Goal: Find specific page/section: Find specific page/section

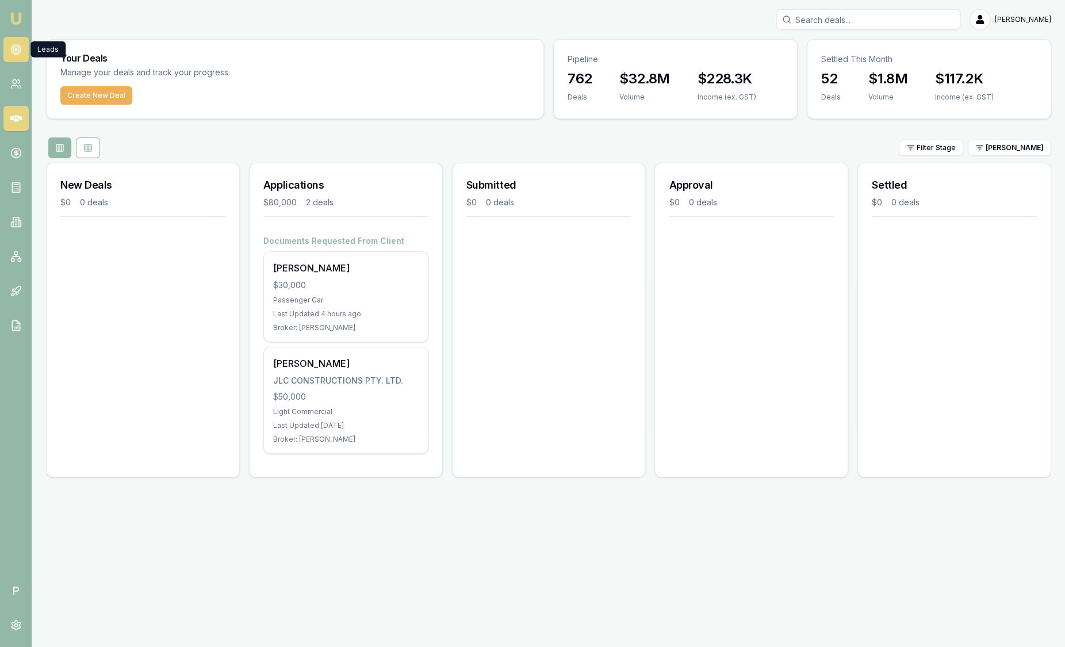
click at [16, 47] on icon at bounding box center [15, 49] width 11 height 11
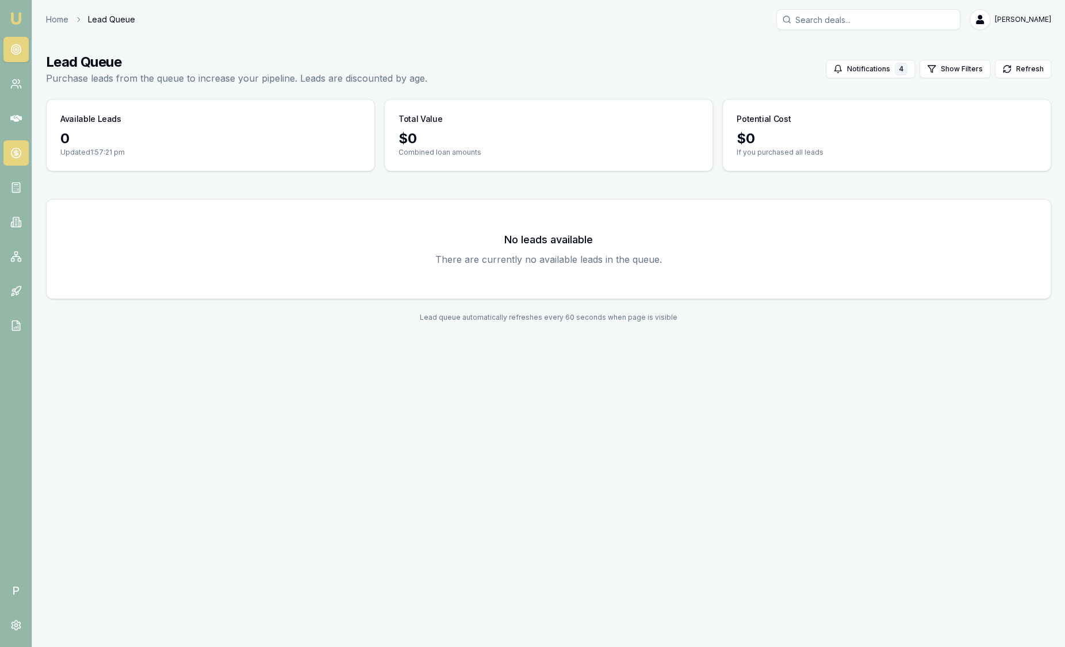
click at [11, 155] on circle at bounding box center [16, 153] width 10 height 10
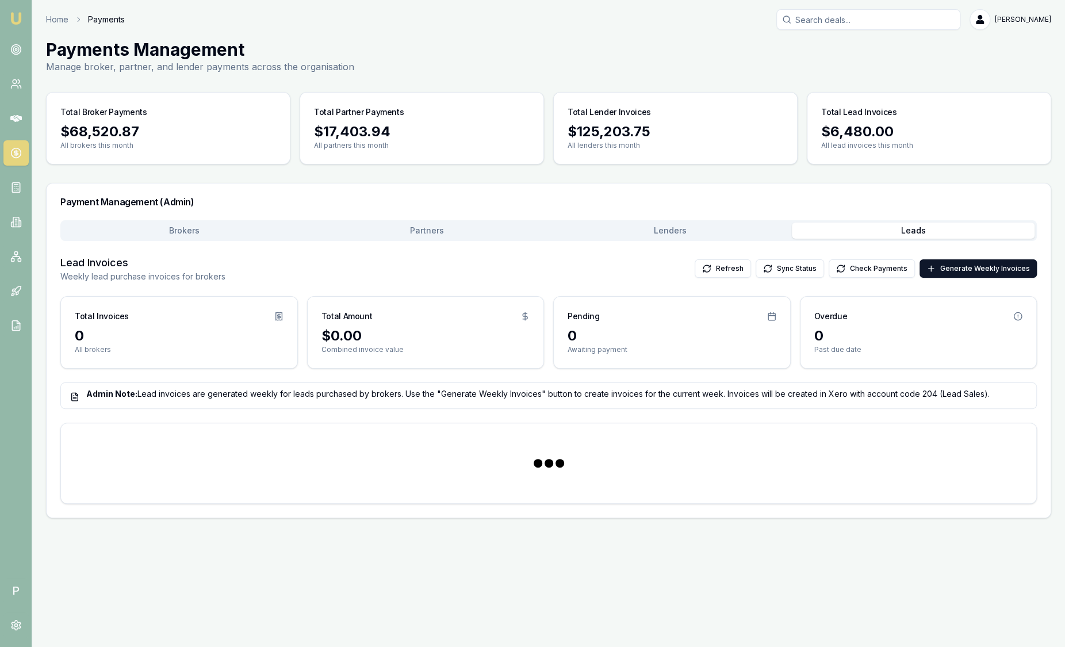
click at [916, 227] on button "Leads" at bounding box center [913, 230] width 243 height 16
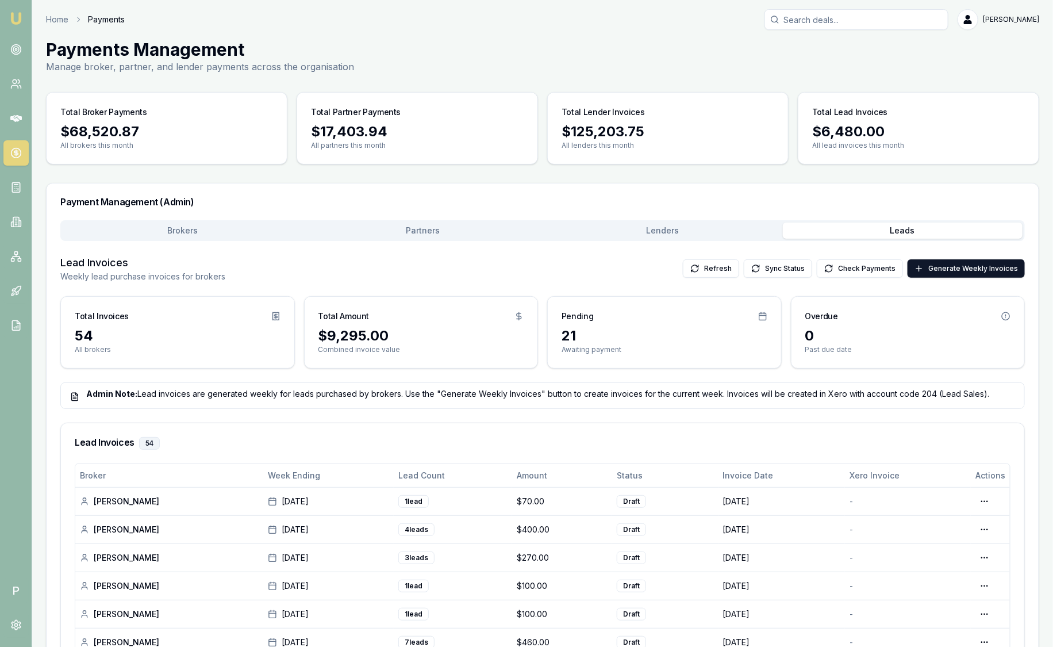
click at [618, 356] on div "21 Awaiting payment" at bounding box center [664, 347] width 233 height 41
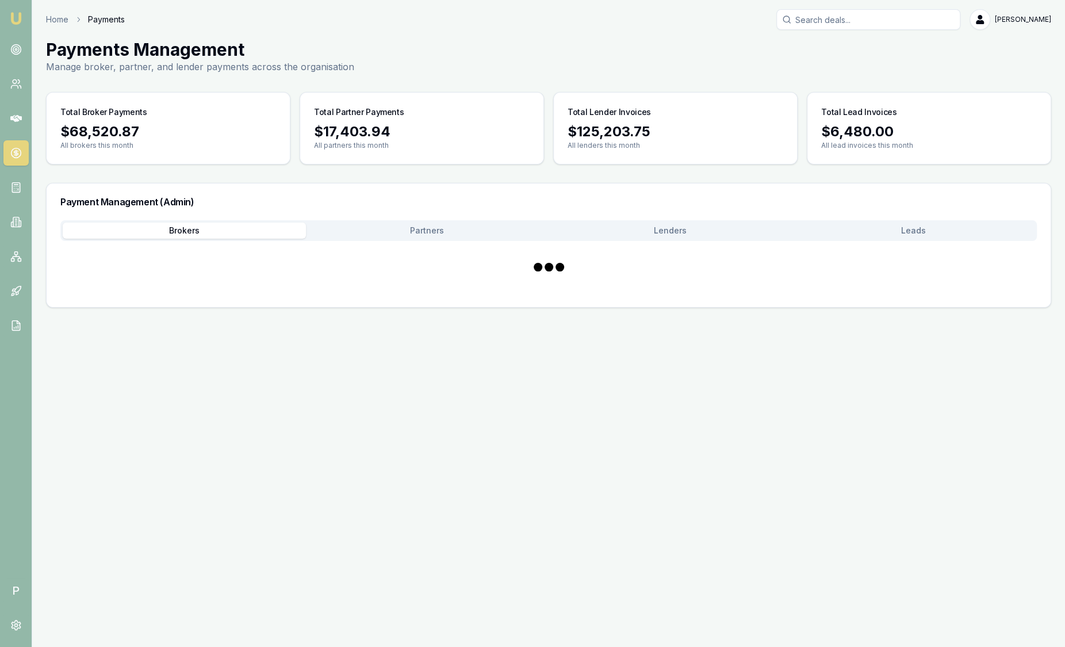
click at [212, 166] on main "Payments Management Manage broker, partner, and lender payments across the orga…" at bounding box center [548, 173] width 1033 height 268
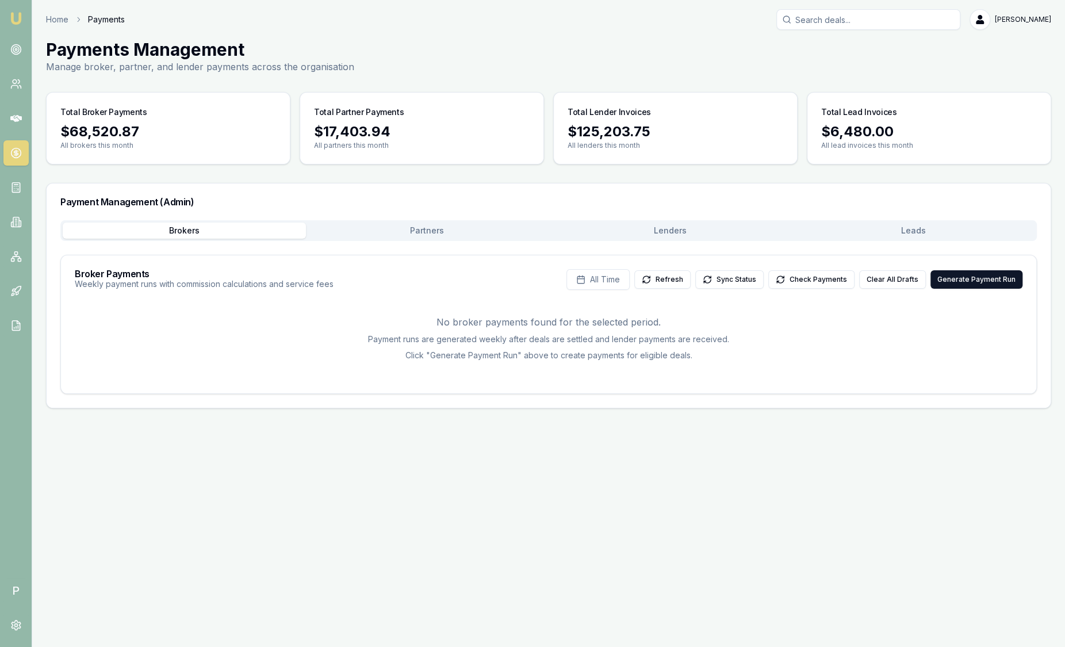
click at [430, 233] on button "Partners" at bounding box center [427, 230] width 243 height 16
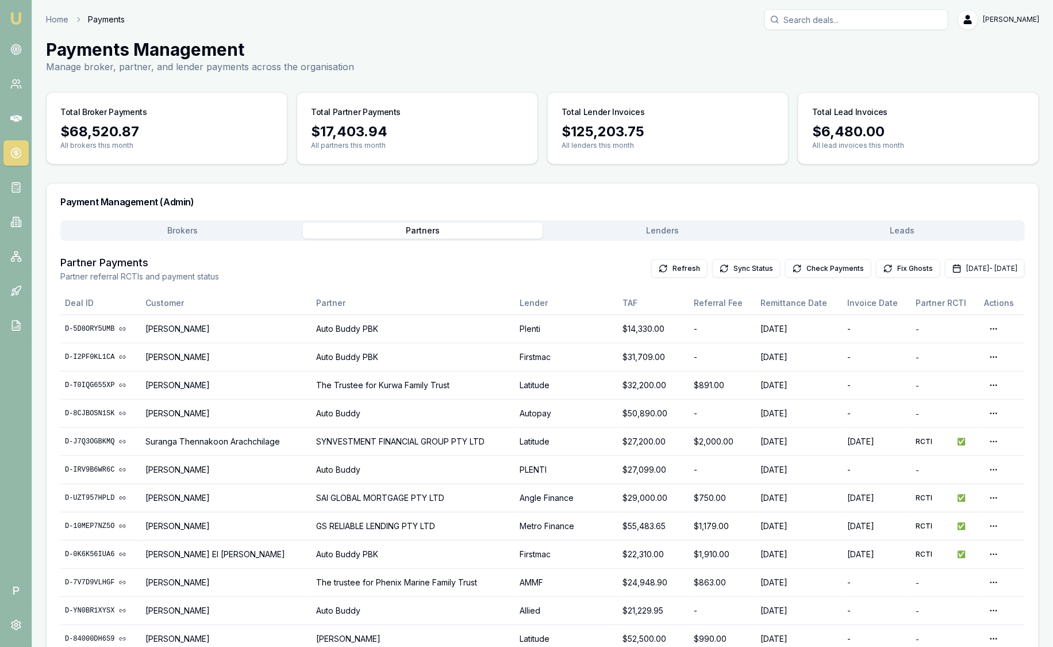
click at [703, 228] on button "Lenders" at bounding box center [663, 230] width 240 height 16
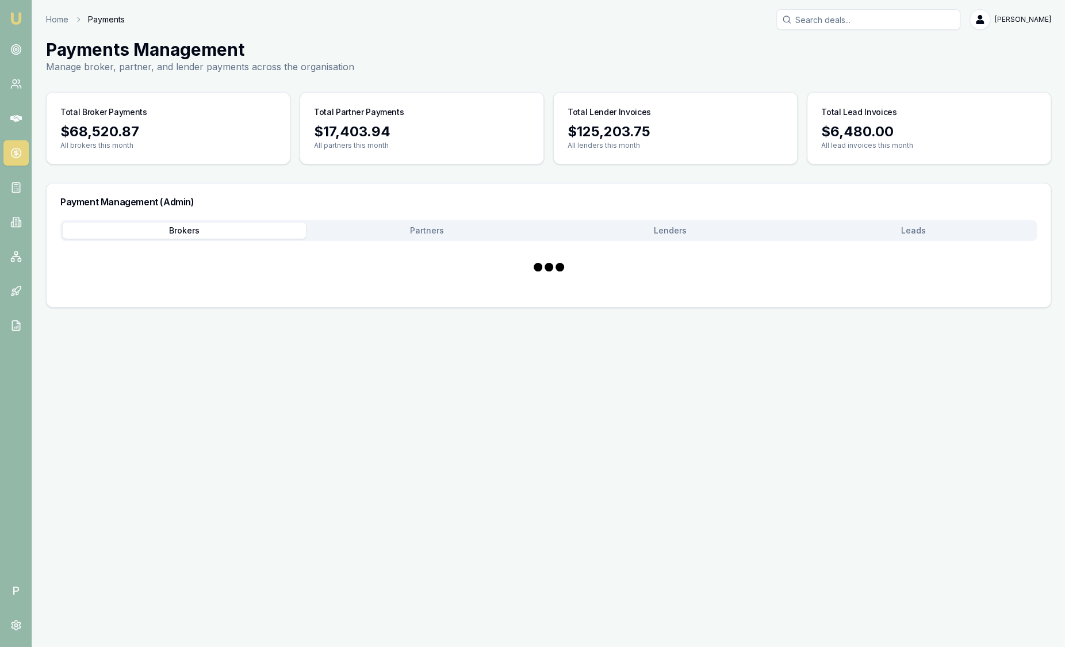
click at [169, 225] on button "Brokers" at bounding box center [184, 230] width 243 height 16
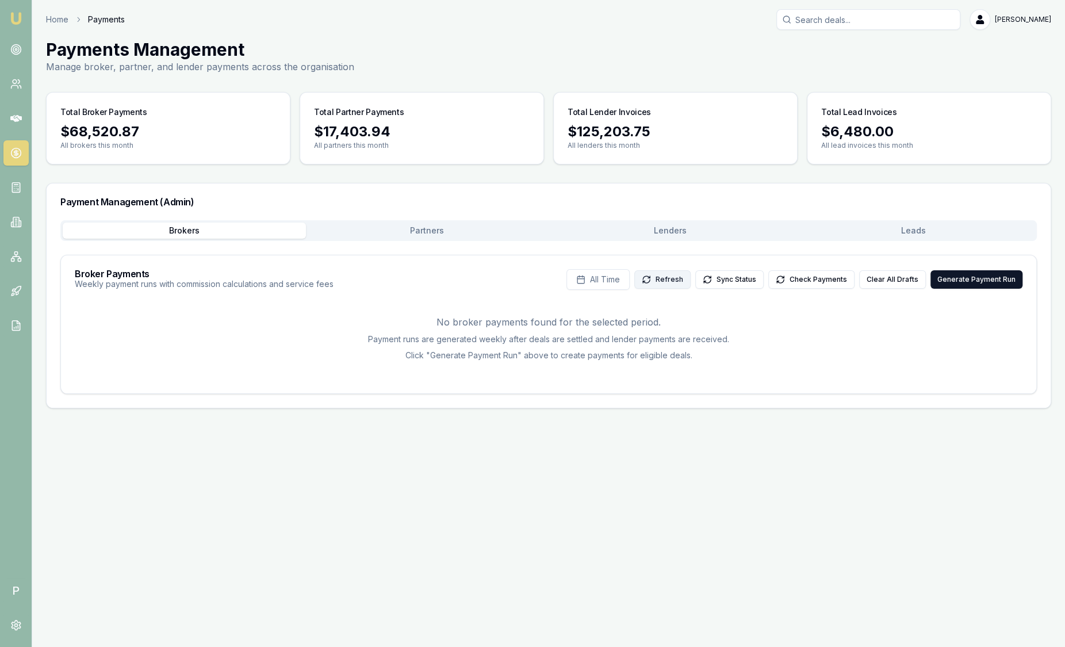
click at [681, 276] on button "Refresh" at bounding box center [662, 279] width 56 height 18
click at [796, 281] on button "Check Payments" at bounding box center [811, 279] width 86 height 18
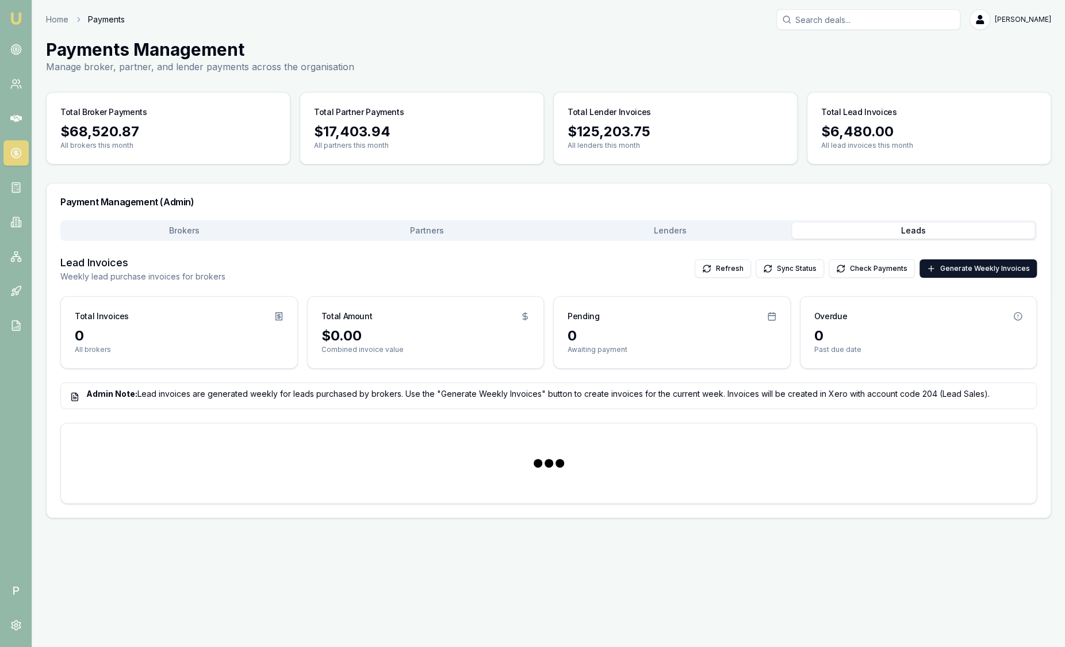
click at [869, 232] on button "Leads" at bounding box center [913, 230] width 243 height 16
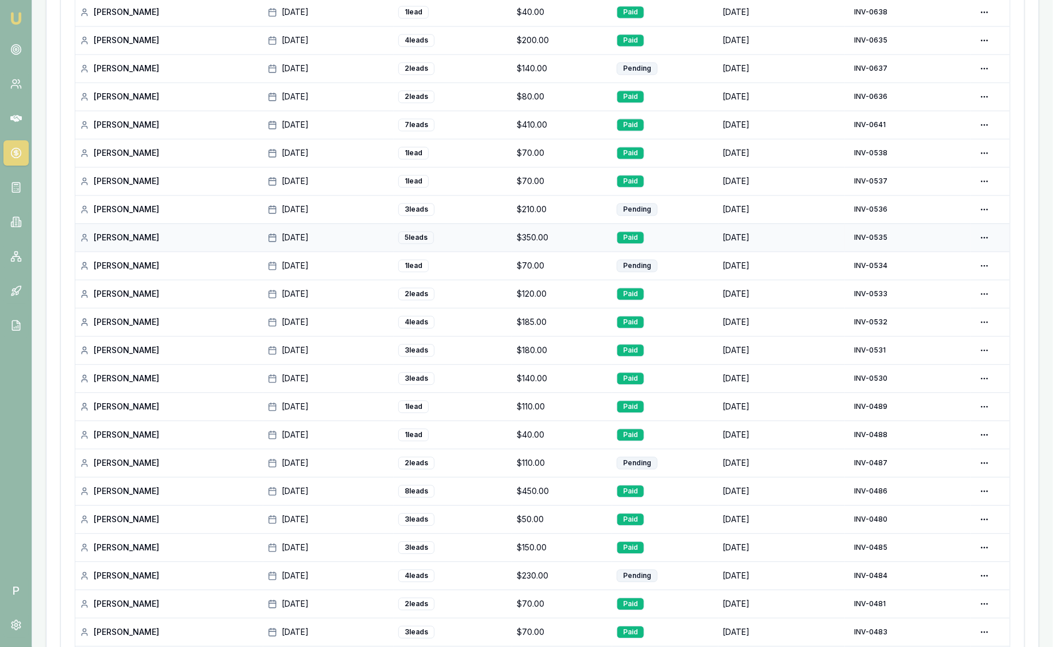
scroll to position [1423, 0]
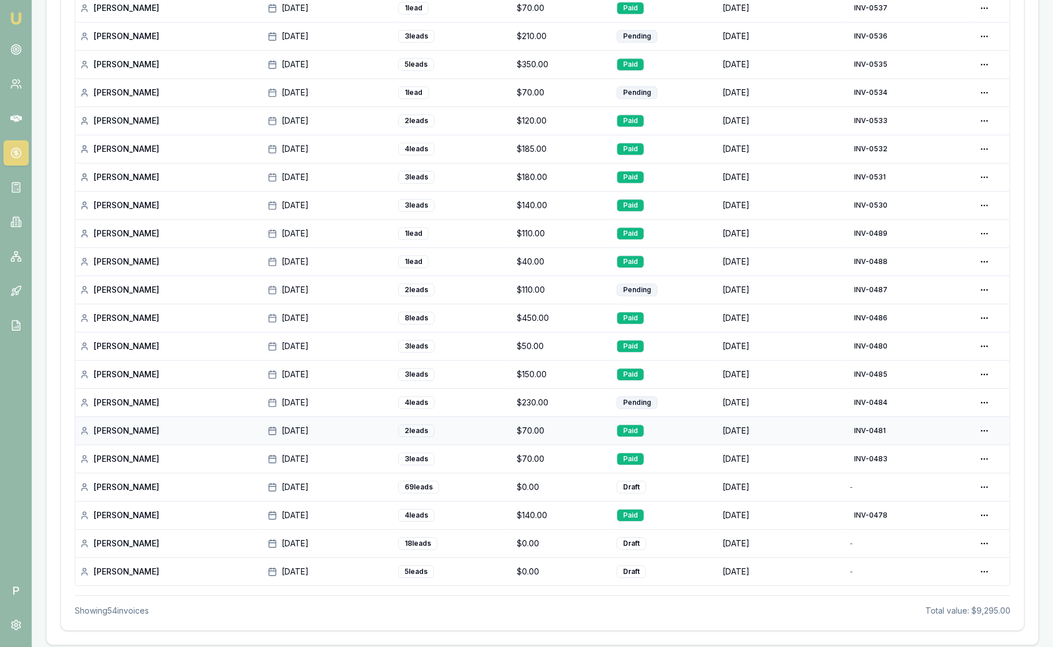
drag, startPoint x: 536, startPoint y: 375, endPoint x: 581, endPoint y: 423, distance: 65.9
click at [581, 425] on div "$70.00" at bounding box center [562, 430] width 91 height 11
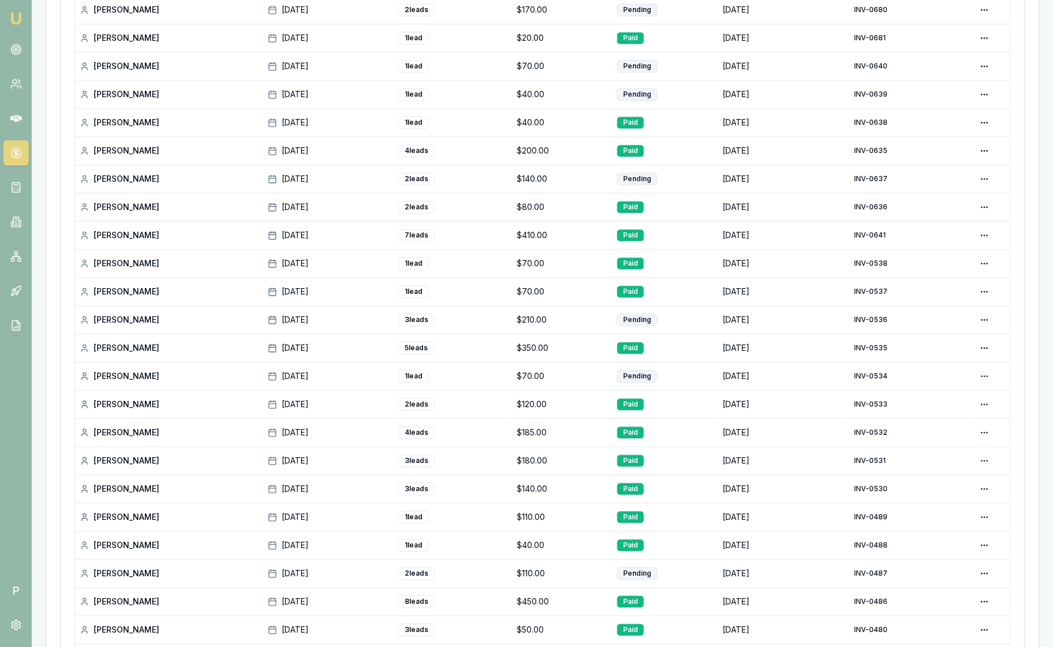
scroll to position [1063, 0]
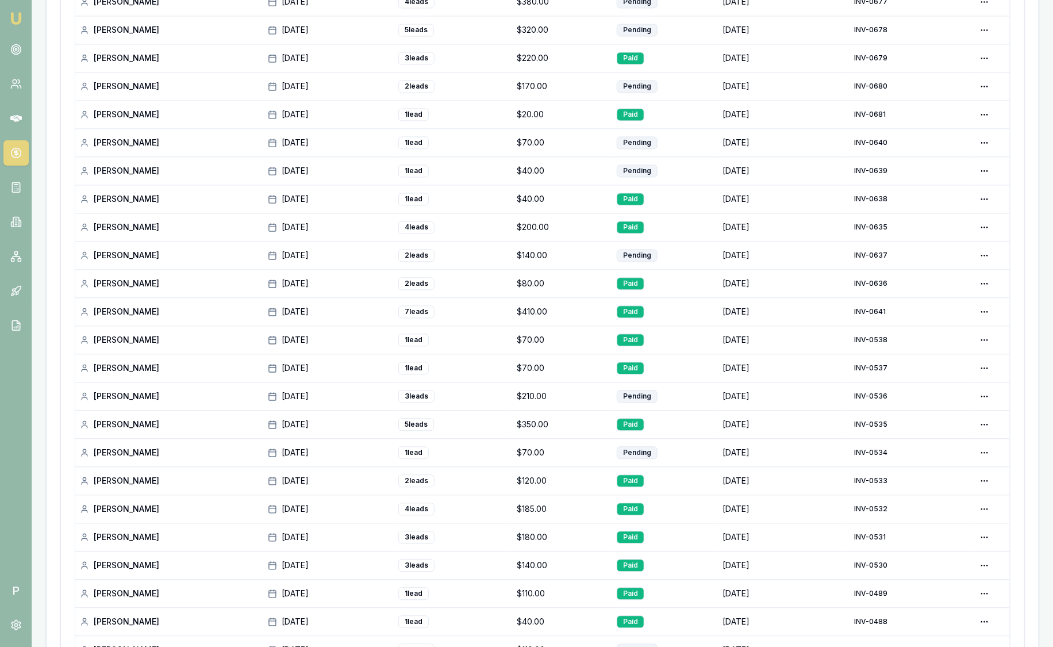
click at [581, 423] on div "$350.00" at bounding box center [562, 424] width 91 height 11
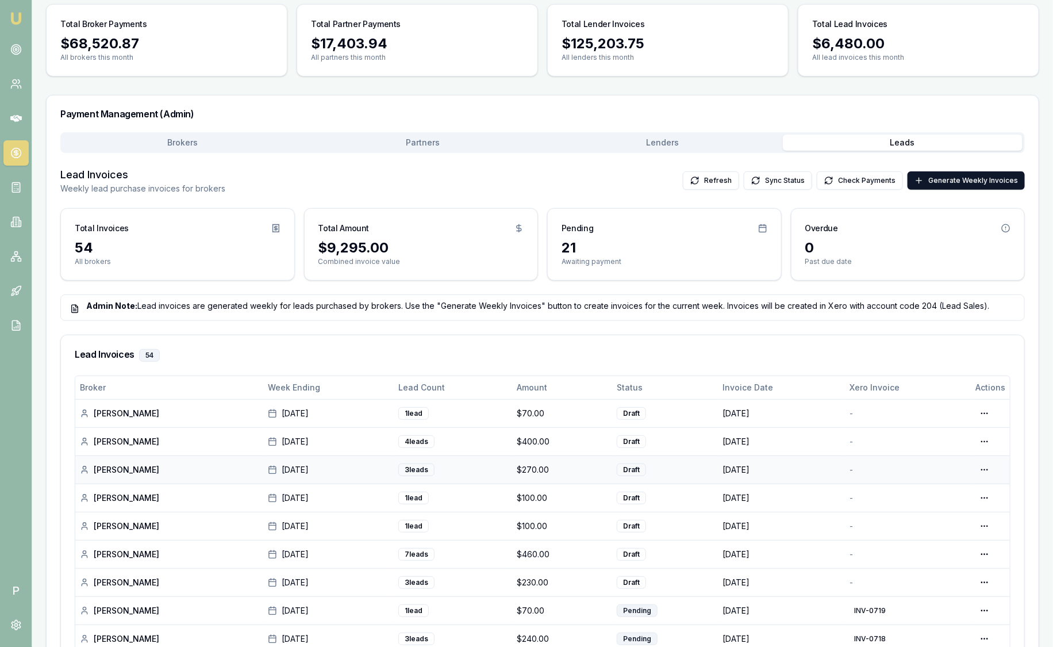
scroll to position [0, 0]
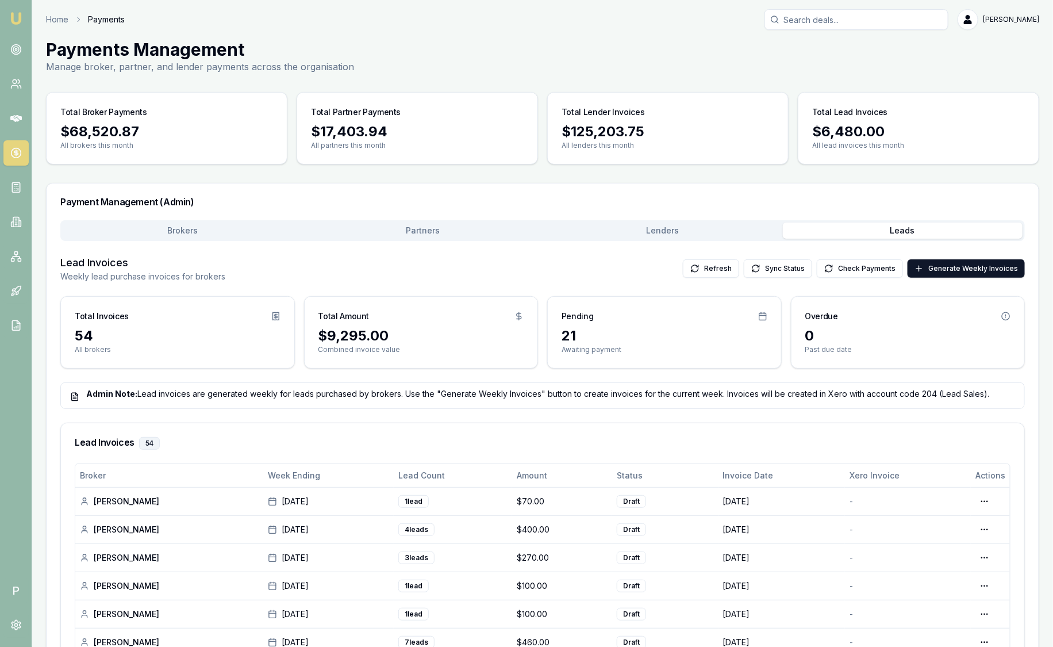
click at [22, 21] on img at bounding box center [16, 18] width 14 height 14
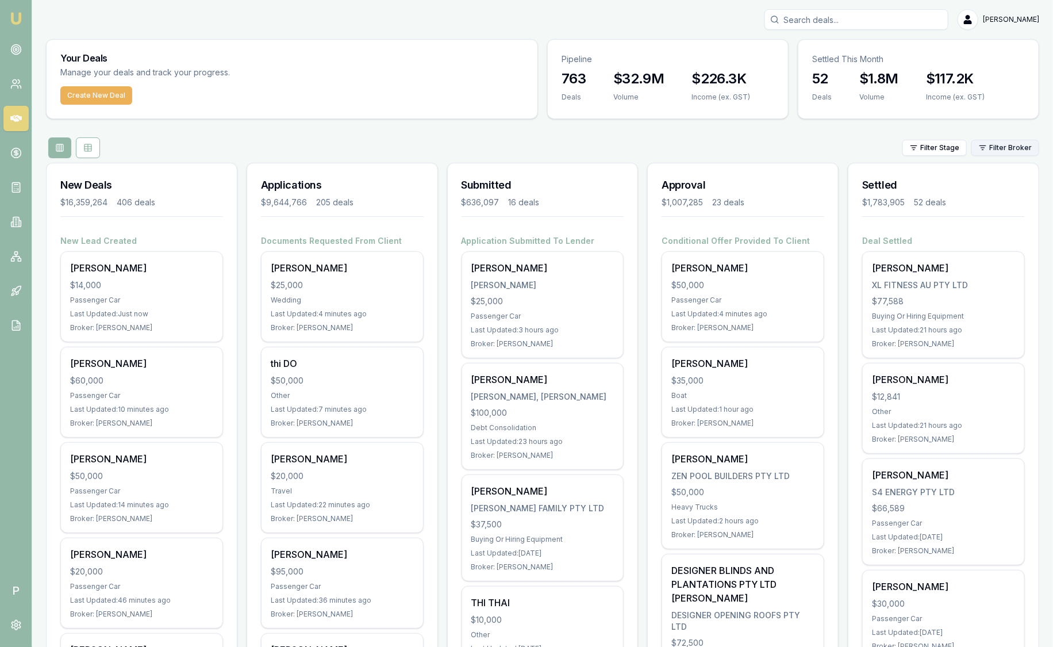
click at [995, 151] on html "Emu Broker P Sam Crouch Toggle Menu Your Deals Manage your deals and track your…" at bounding box center [526, 323] width 1053 height 647
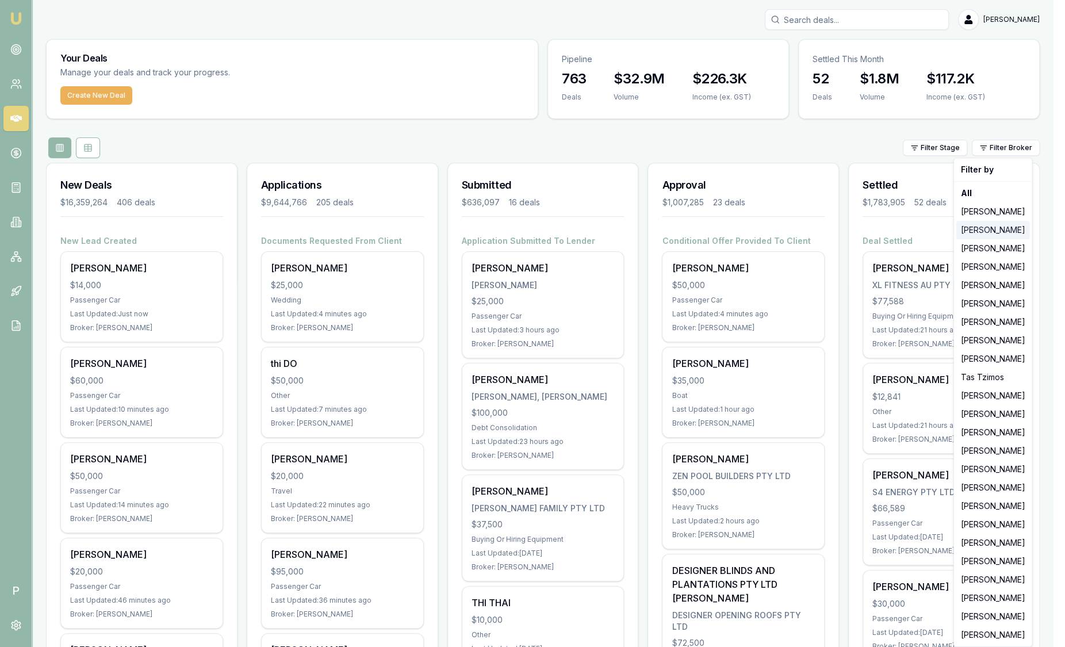
click at [990, 233] on div "[PERSON_NAME]" at bounding box center [993, 230] width 74 height 18
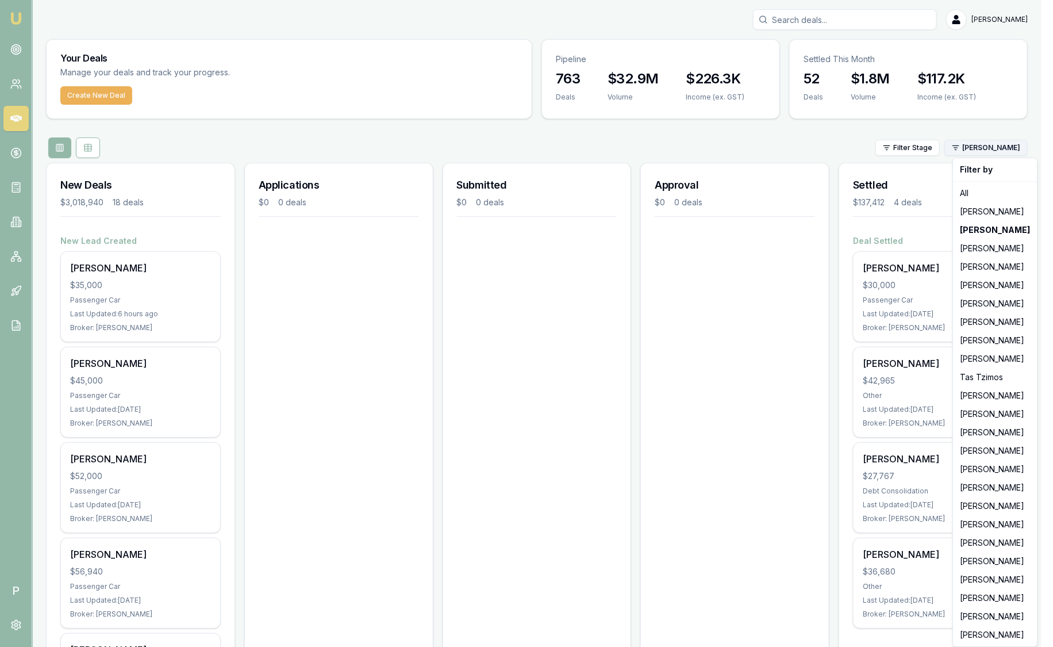
click at [1003, 146] on html "Emu Broker P Sam Crouch Toggle Menu Your Deals Manage your deals and track your…" at bounding box center [526, 323] width 1053 height 647
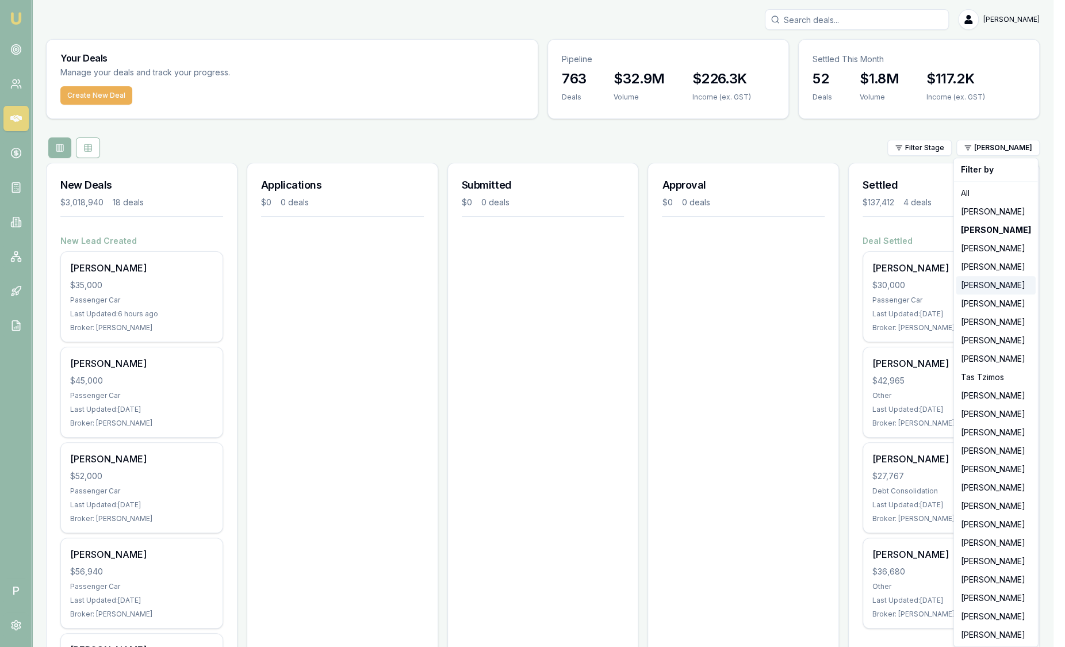
click at [997, 278] on div "[PERSON_NAME]" at bounding box center [995, 285] width 79 height 18
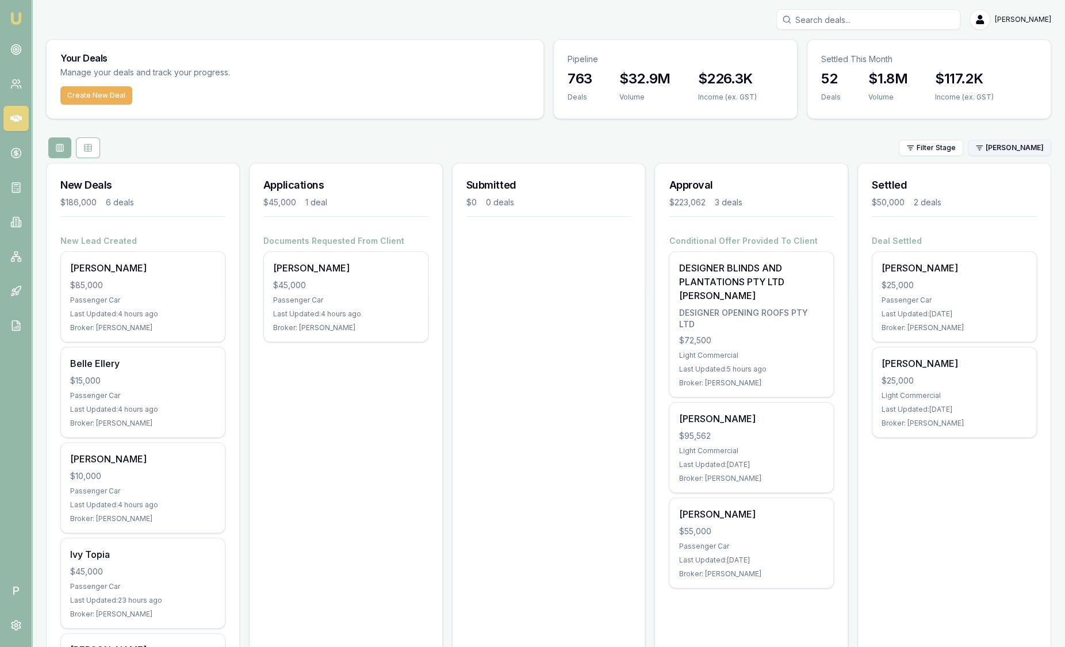
click at [1022, 151] on html "Emu Broker P Sam Crouch Toggle Menu Your Deals Manage your deals and track your…" at bounding box center [532, 323] width 1065 height 647
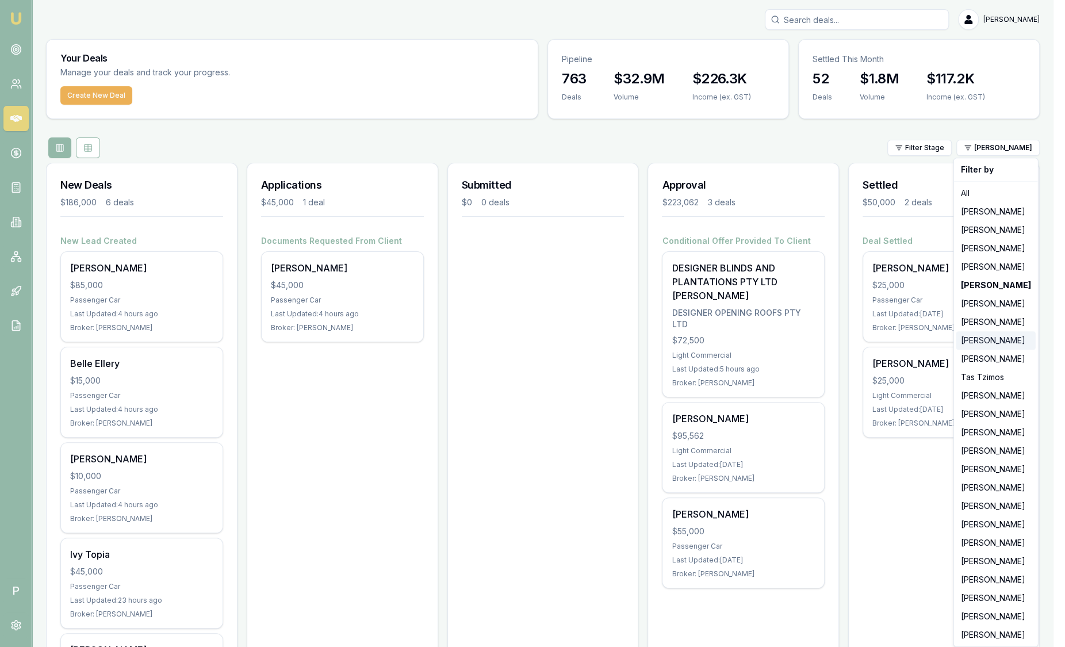
click at [998, 345] on div "[PERSON_NAME]" at bounding box center [995, 340] width 79 height 18
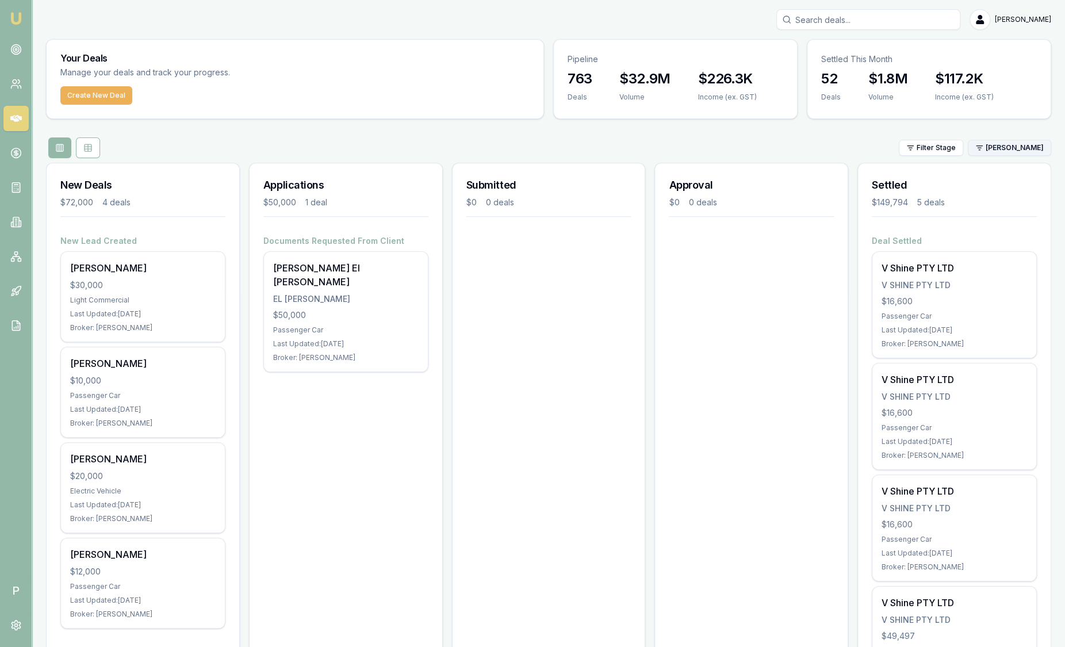
click at [1000, 152] on html "Emu Broker P Sam Crouch Toggle Menu Your Deals Manage your deals and track your…" at bounding box center [532, 323] width 1065 height 647
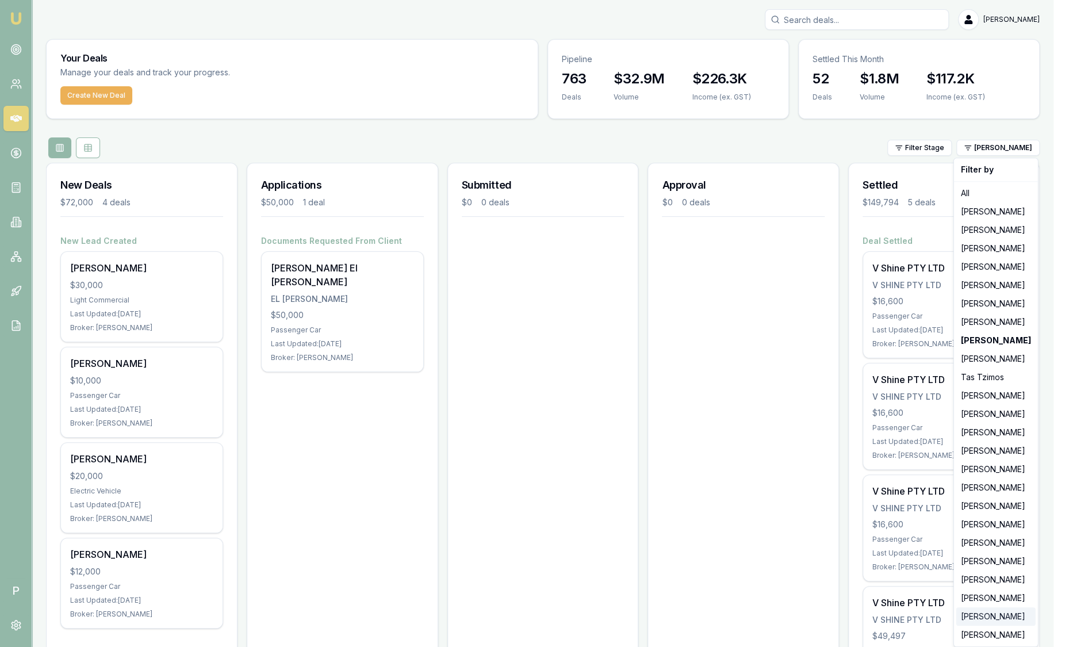
click at [984, 616] on div "[PERSON_NAME]" at bounding box center [995, 616] width 79 height 18
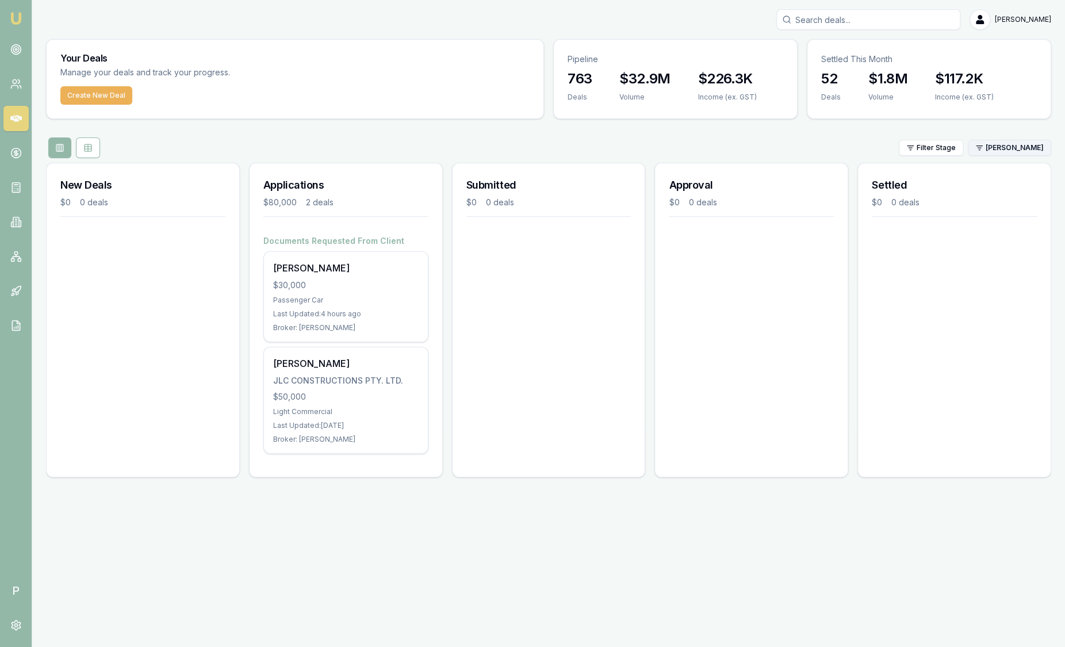
click at [1014, 154] on html "Emu Broker P Sam Crouch Toggle Menu Your Deals Manage your deals and track your…" at bounding box center [532, 323] width 1065 height 647
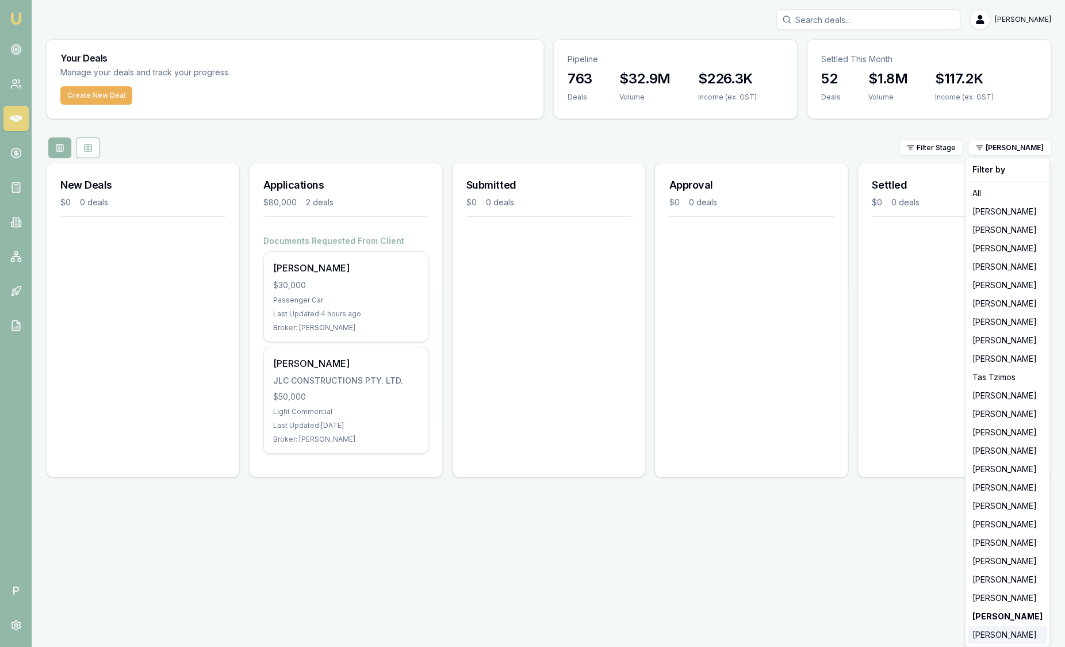
click at [991, 634] on div "Ray Guan" at bounding box center [1007, 635] width 79 height 18
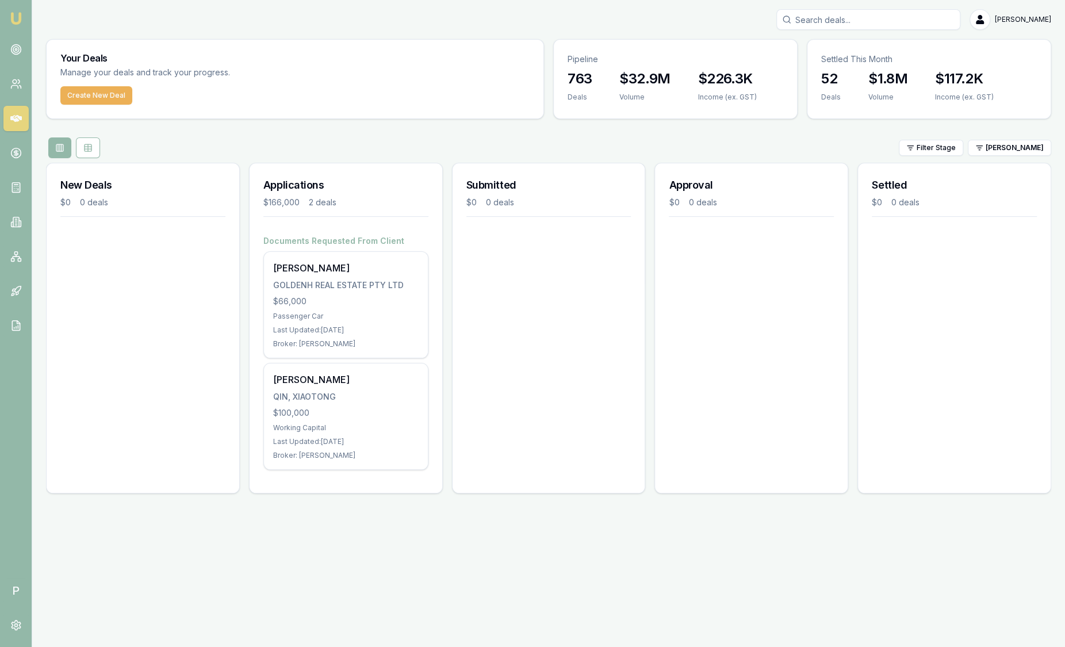
click at [1018, 155] on div "Filter Stage Ray Guan" at bounding box center [548, 147] width 1005 height 21
click at [1019, 147] on html "Emu Broker P Sam Crouch Toggle Menu Your Deals Manage your deals and track your…" at bounding box center [532, 323] width 1065 height 647
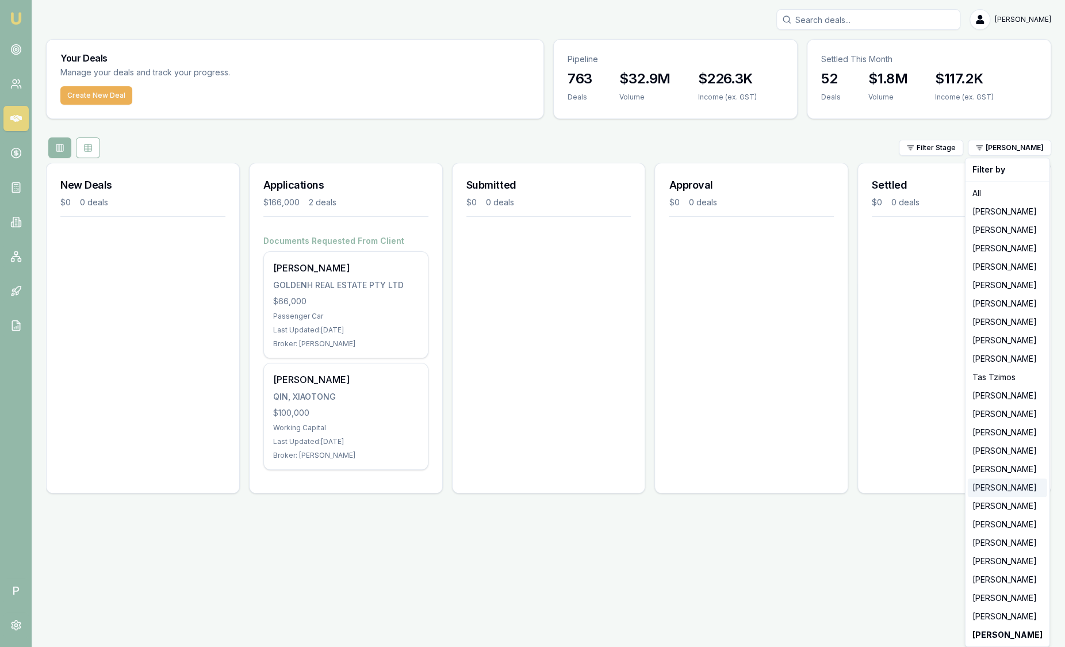
click at [1003, 489] on div "[PERSON_NAME]" at bounding box center [1007, 487] width 79 height 18
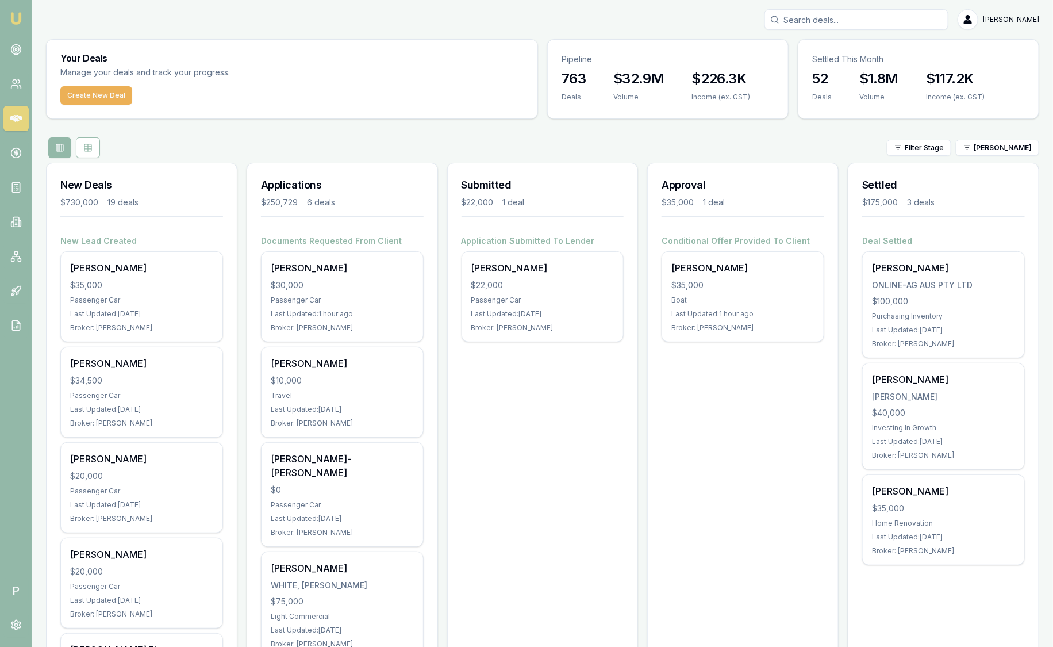
click at [418, 190] on h3 "Applications" at bounding box center [342, 185] width 163 height 16
